Goal: Transaction & Acquisition: Register for event/course

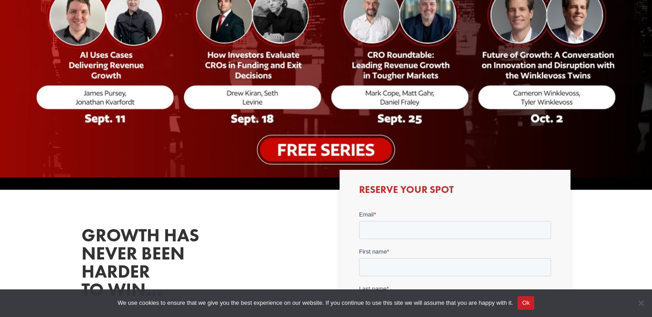
scroll to position [226, 0]
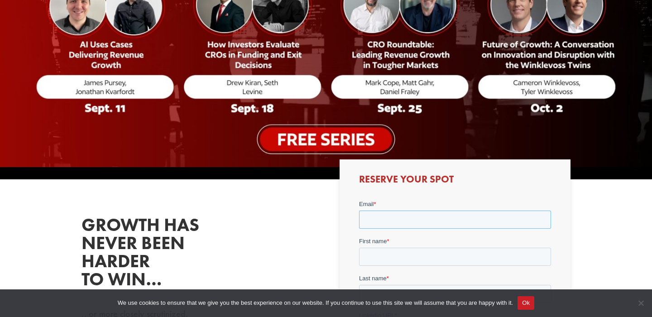
click at [391, 218] on input "Email *" at bounding box center [454, 219] width 192 height 18
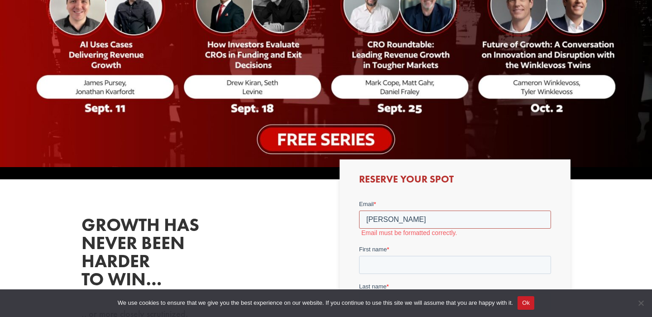
type input "[PERSON_NAME][EMAIL_ADDRESS][DOMAIN_NAME]"
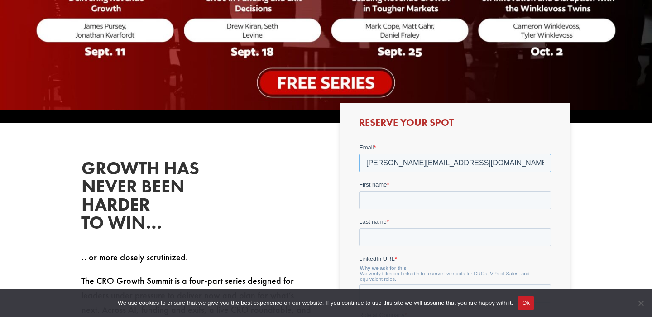
scroll to position [289, 0]
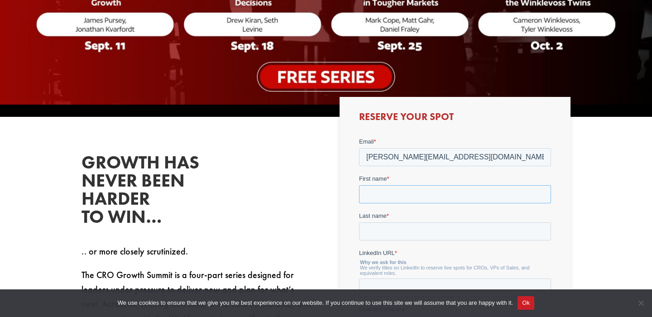
click at [376, 195] on input "First name *" at bounding box center [454, 194] width 192 height 18
type input "[PERSON_NAME]"
click at [395, 226] on input "Last name *" at bounding box center [454, 231] width 192 height 18
type input "[PERSON_NAME]"
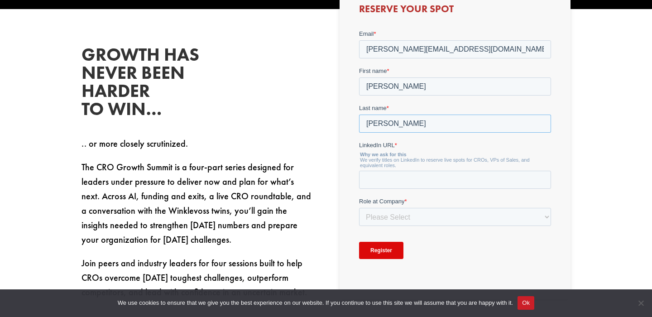
scroll to position [443, 0]
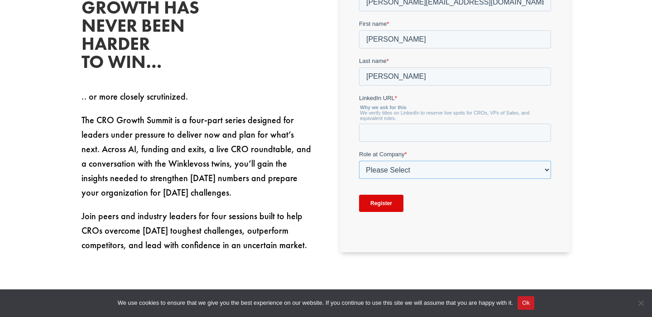
click at [371, 170] on select "Please Select C-Level (CRO, CSO, etc) Senior Leadership (VP of Sales, VP of Ena…" at bounding box center [454, 170] width 192 height 18
select select "C-Level (CRO, CSO, etc)"
click at [358, 179] on select "Please Select C-Level (CRO, CSO, etc) Senior Leadership (VP of Sales, VP of Ena…" at bounding box center [454, 170] width 192 height 18
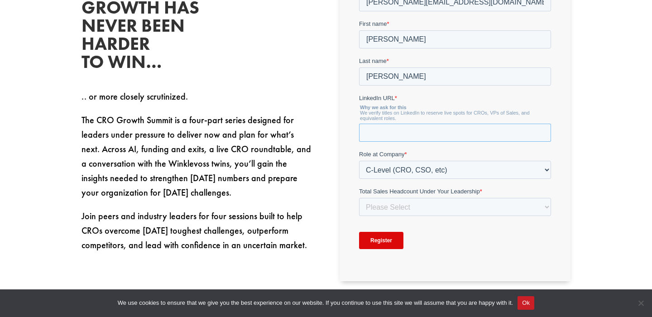
click at [373, 135] on input "LinkedIn URL *" at bounding box center [454, 133] width 192 height 18
click at [378, 137] on input "LinkedIn URL *" at bounding box center [454, 133] width 192 height 18
paste input "[URL][DOMAIN_NAME]"
type input "[URL][DOMAIN_NAME]"
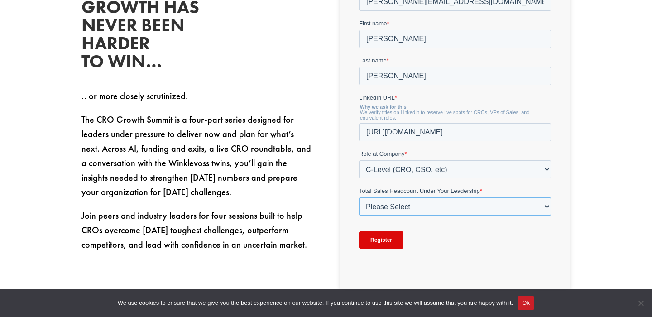
click at [390, 210] on select "Please Select Just Me 1-9 [PHONE_NUMBER] [PHONE_NUMBER]+" at bounding box center [454, 207] width 192 height 18
select select "1-9"
click at [358, 216] on select "Please Select Just Me 1-9 [PHONE_NUMBER] [PHONE_NUMBER]+" at bounding box center [454, 207] width 192 height 18
click at [376, 241] on input "Register" at bounding box center [380, 240] width 44 height 17
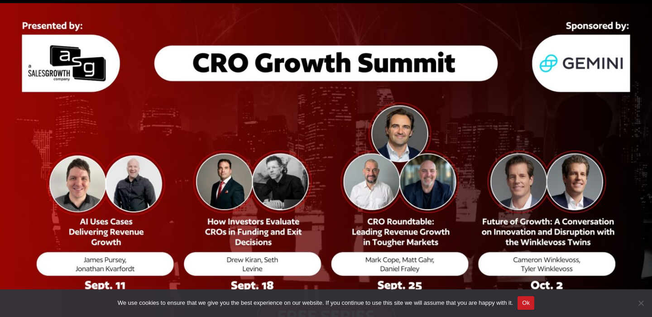
scroll to position [0, 0]
